Goal: Task Accomplishment & Management: Manage account settings

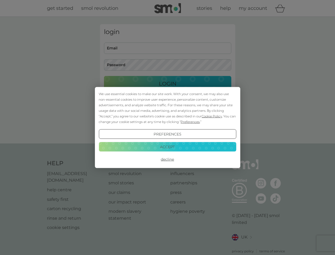
click at [212, 116] on span "Cookie Policy" at bounding box center [212, 116] width 20 height 4
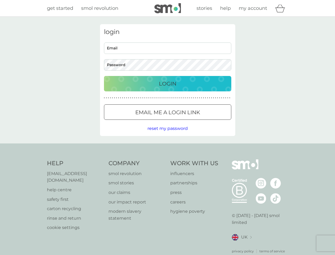
click at [190, 122] on div "login Email Password Login ● ● ● ● ● ● ● ● ● ● ● ● ● ● ● ● ● ● ● ● ● ● ● ● ● ● …" at bounding box center [167, 80] width 135 height 112
click at [167, 134] on div "login Email Password Login ● ● ● ● ● ● ● ● ● ● ● ● ● ● ● ● ● ● ● ● ● ● ● ● ● ● …" at bounding box center [167, 80] width 135 height 112
click at [167, 159] on div "Help [EMAIL_ADDRESS][DOMAIN_NAME] help centre safety first carton recycling rin…" at bounding box center [168, 206] width 242 height 94
click at [167, 147] on div "Help [EMAIL_ADDRESS][DOMAIN_NAME] help centre safety first carton recycling rin…" at bounding box center [167, 206] width 335 height 126
